Goal: Find specific page/section: Find specific page/section

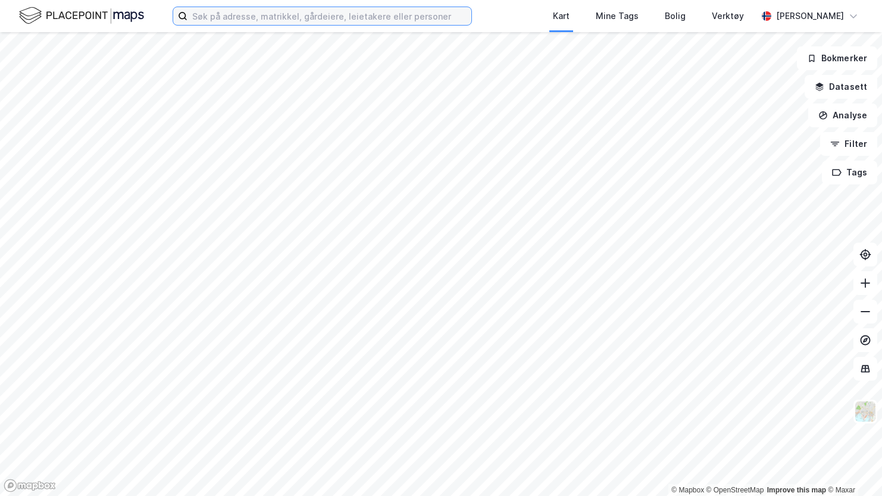
click at [259, 17] on input at bounding box center [329, 16] width 284 height 18
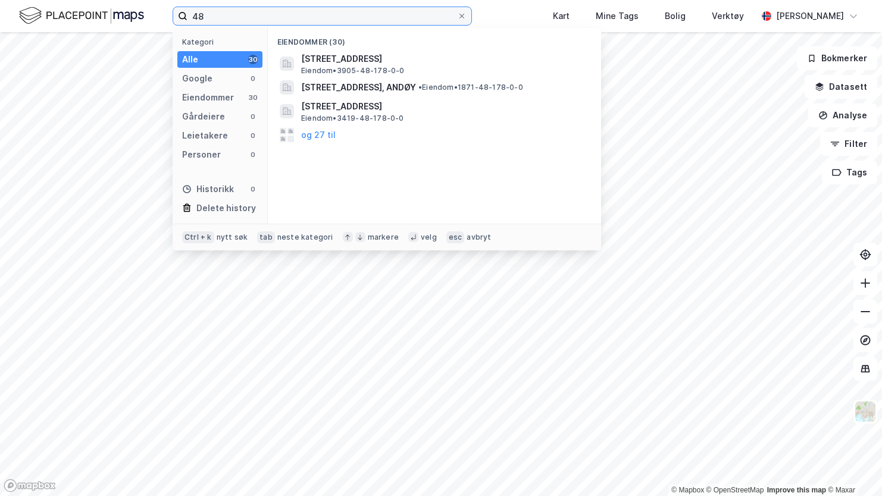
type input "4"
type input "48/184 senja"
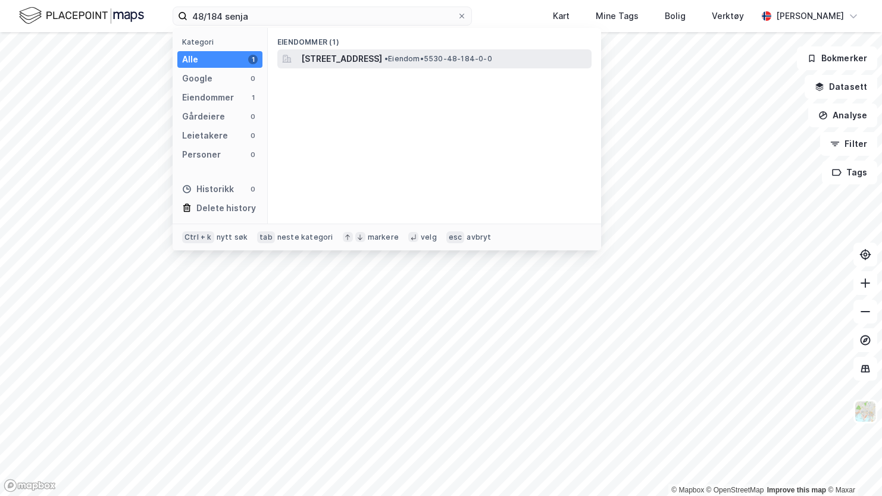
click at [363, 64] on span "[STREET_ADDRESS]" at bounding box center [341, 59] width 81 height 14
